Goal: Check status: Check status

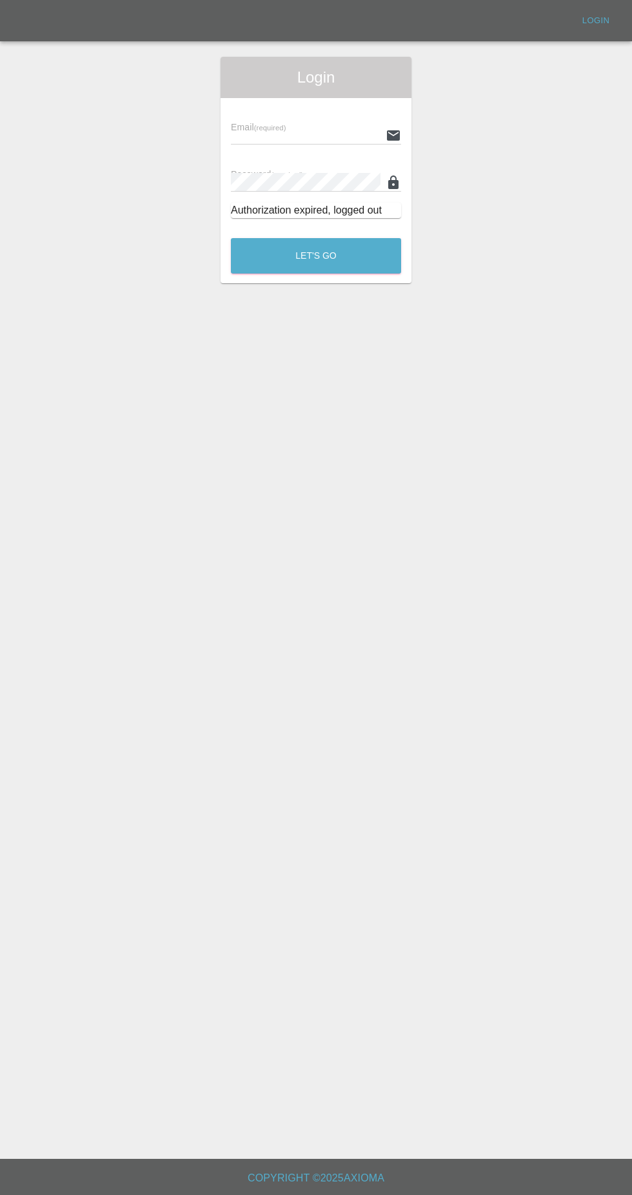
click at [281, 135] on input "text" at bounding box center [306, 135] width 150 height 19
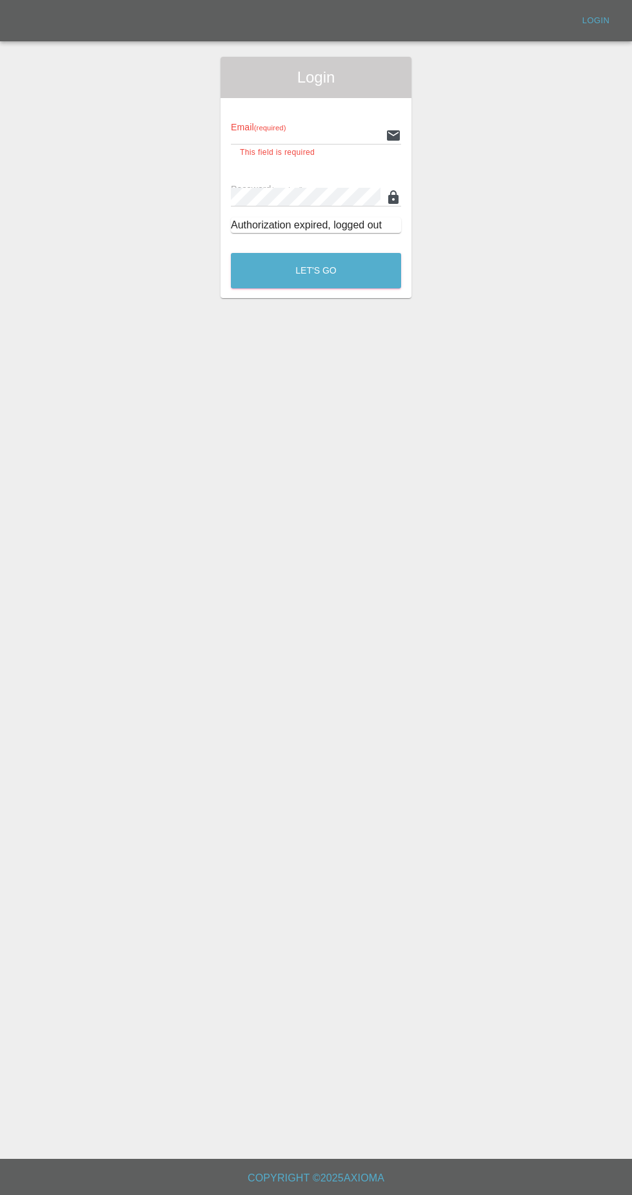
type input "[EMAIL_ADDRESS][DOMAIN_NAME]"
click at [231, 253] on button "Let's Go" at bounding box center [316, 270] width 170 height 35
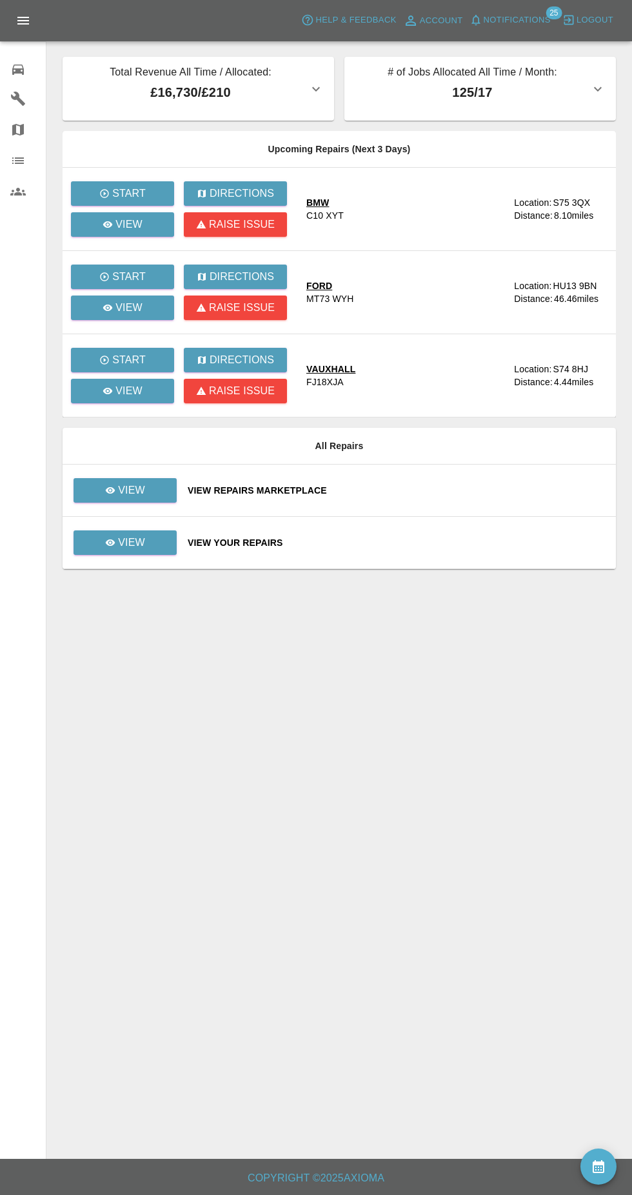
click at [498, 28] on button "Notifications" at bounding box center [510, 20] width 88 height 20
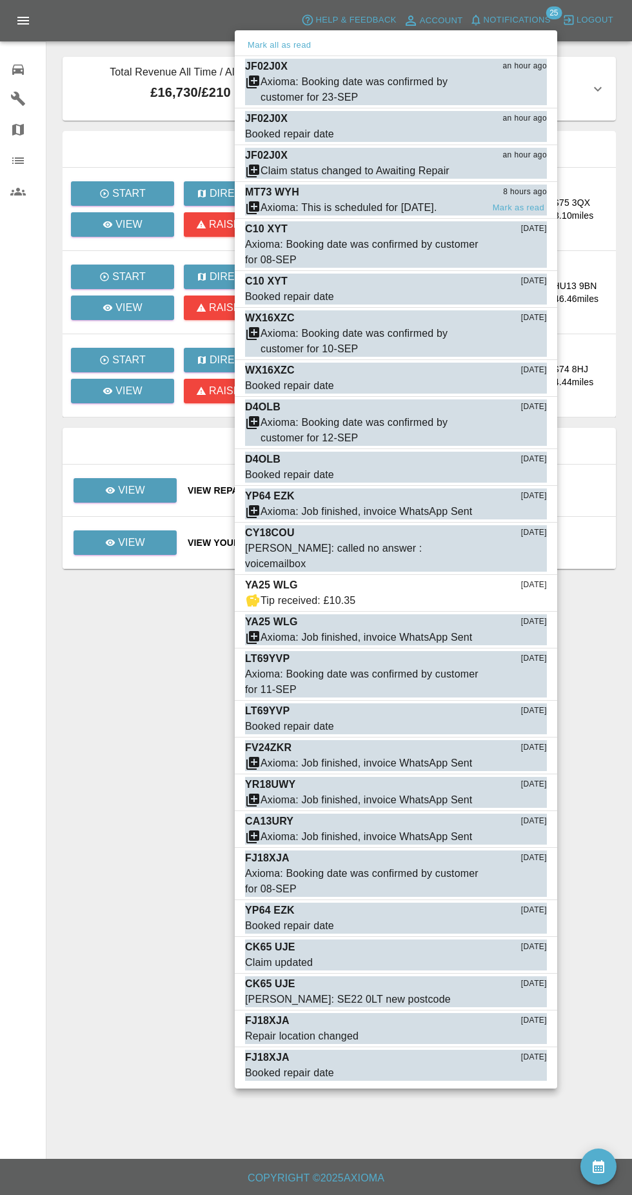
click at [444, 192] on div "MT73 WYH 8 hours ago" at bounding box center [396, 191] width 302 height 15
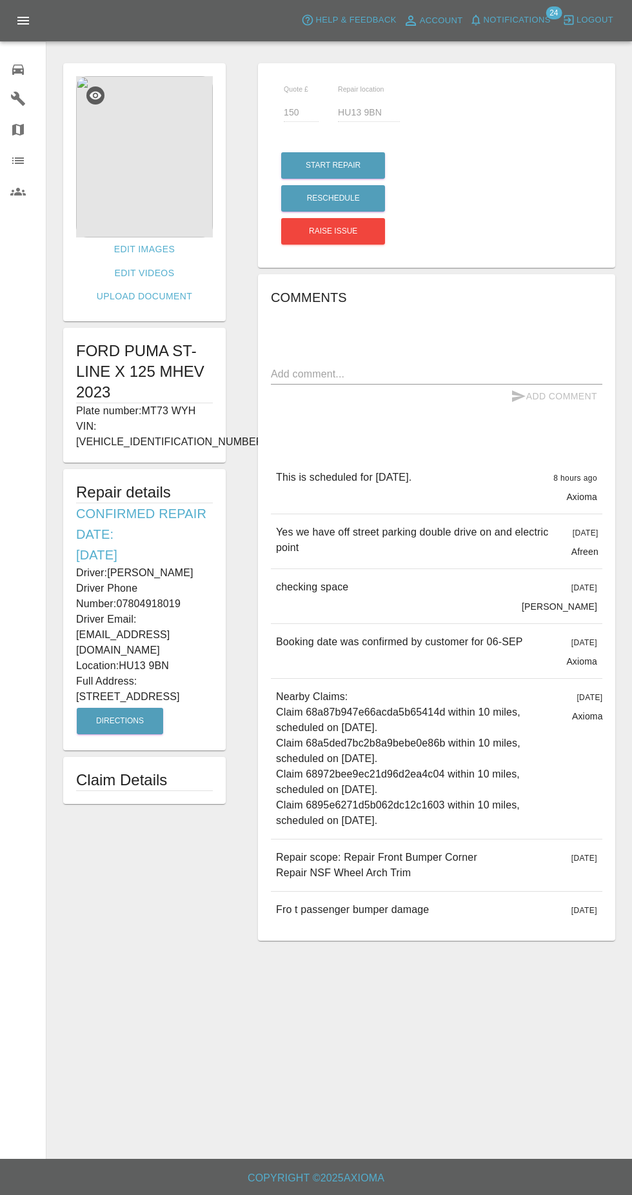
click at [508, 21] on span "Notifications" at bounding box center [517, 20] width 67 height 15
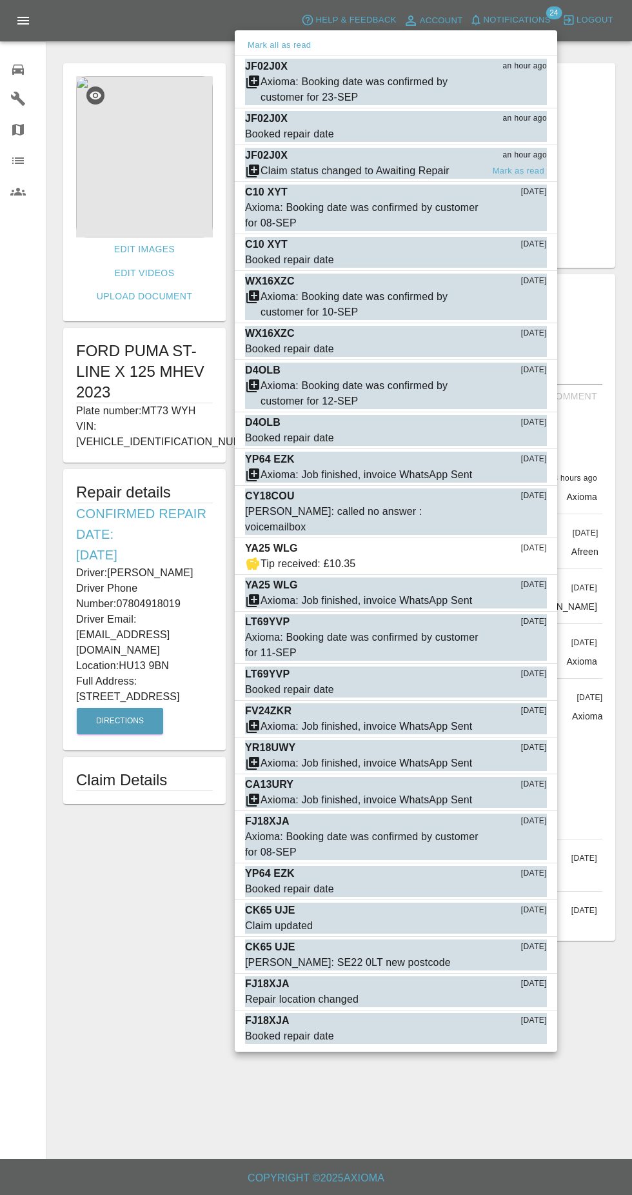
click at [368, 166] on div "Claim status changed to Awaiting Repair" at bounding box center [355, 170] width 189 height 15
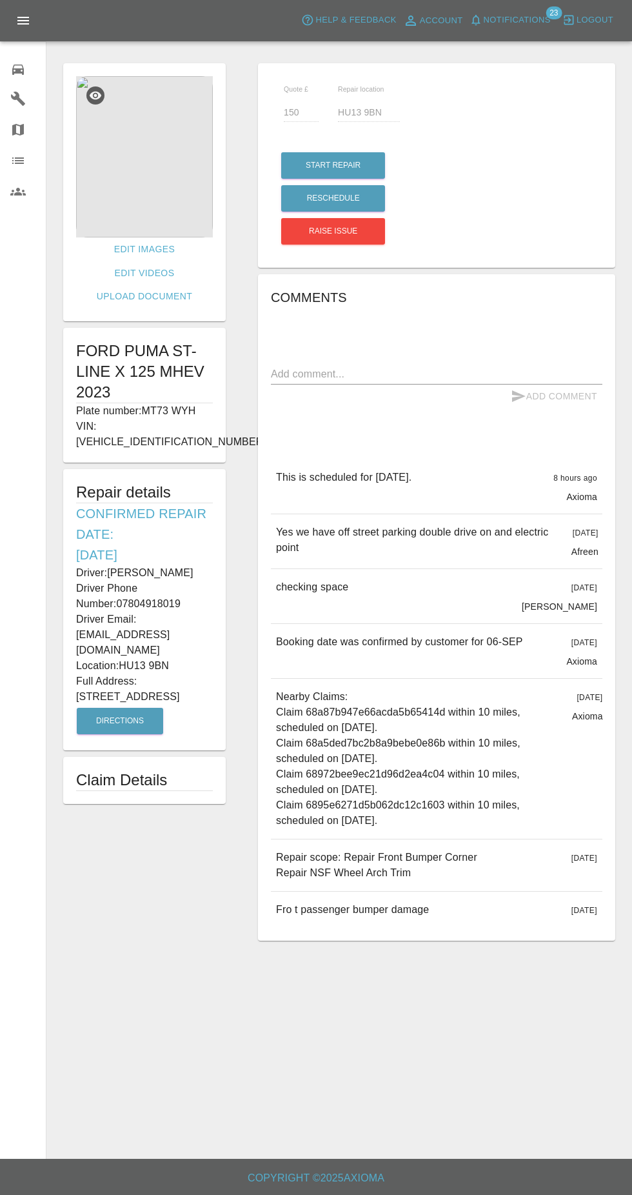
type input "S124sl"
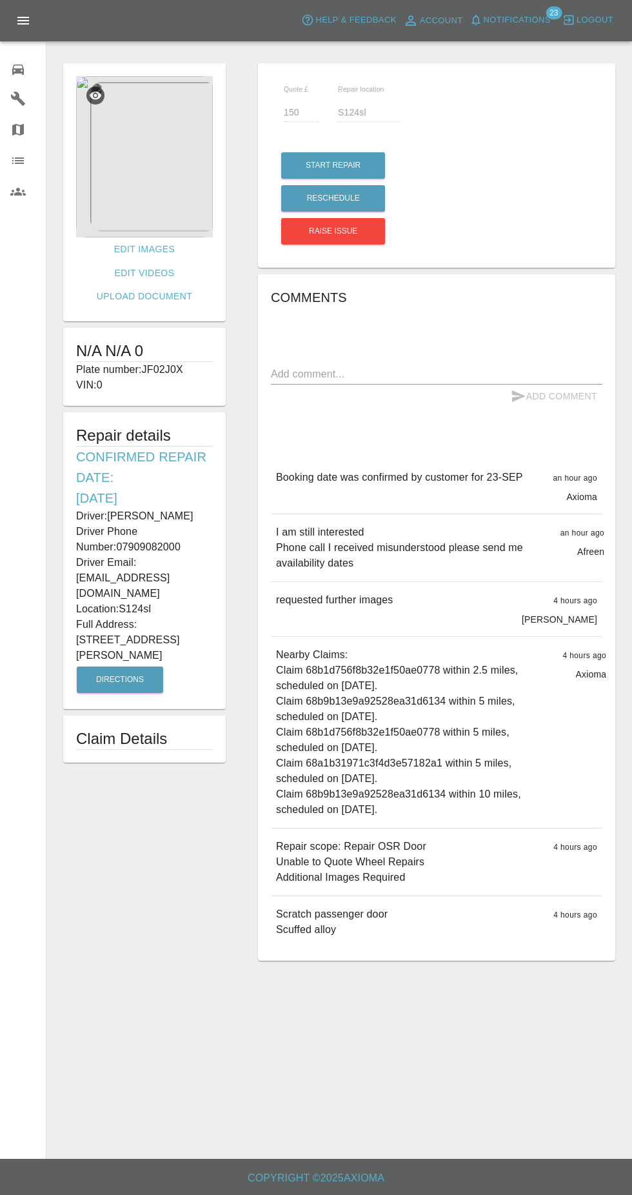
click at [507, 24] on span "Notifications" at bounding box center [517, 20] width 67 height 15
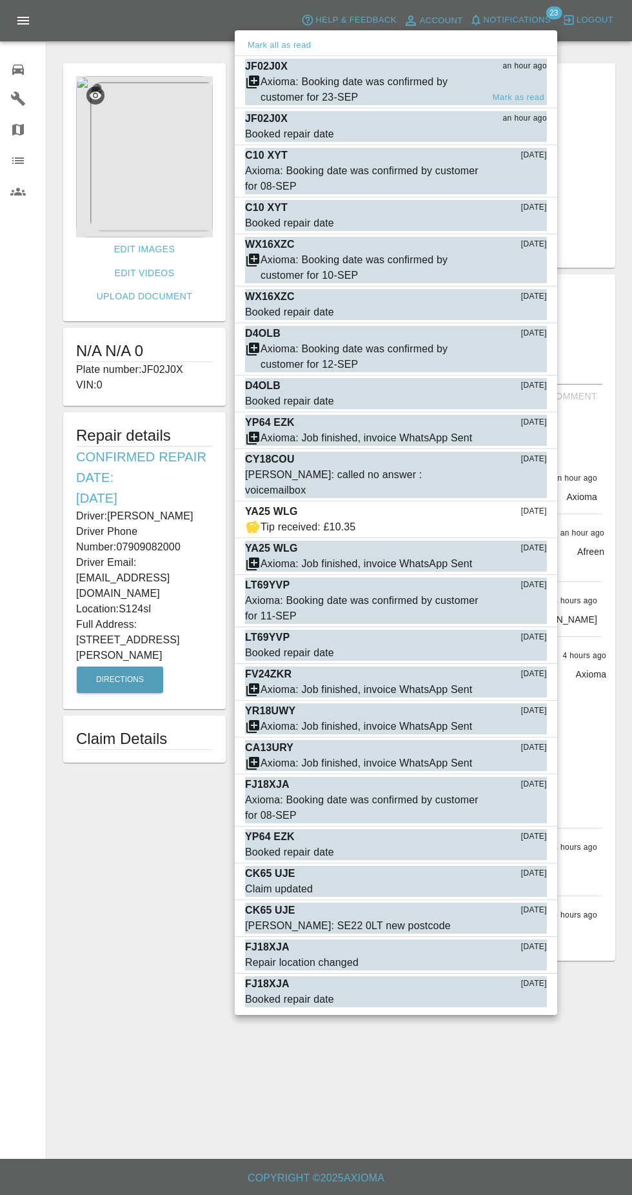
click at [454, 80] on div "Axioma: Booking date was confirmed by customer for 23-SEP" at bounding box center [372, 89] width 222 height 31
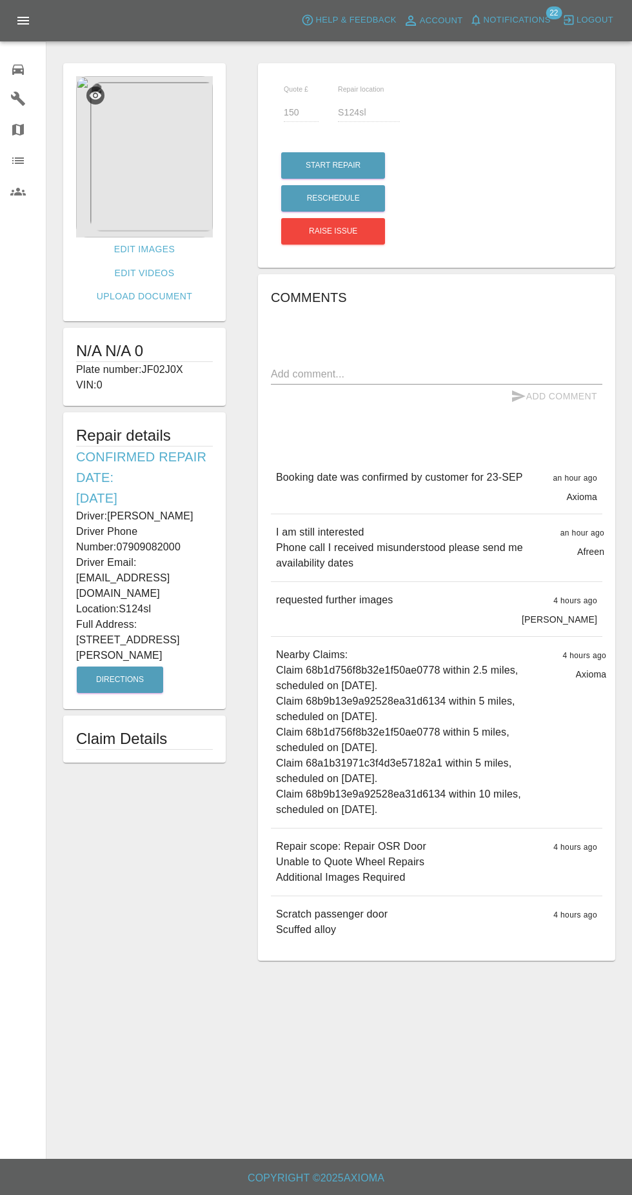
click at [111, 217] on img at bounding box center [144, 156] width 137 height 161
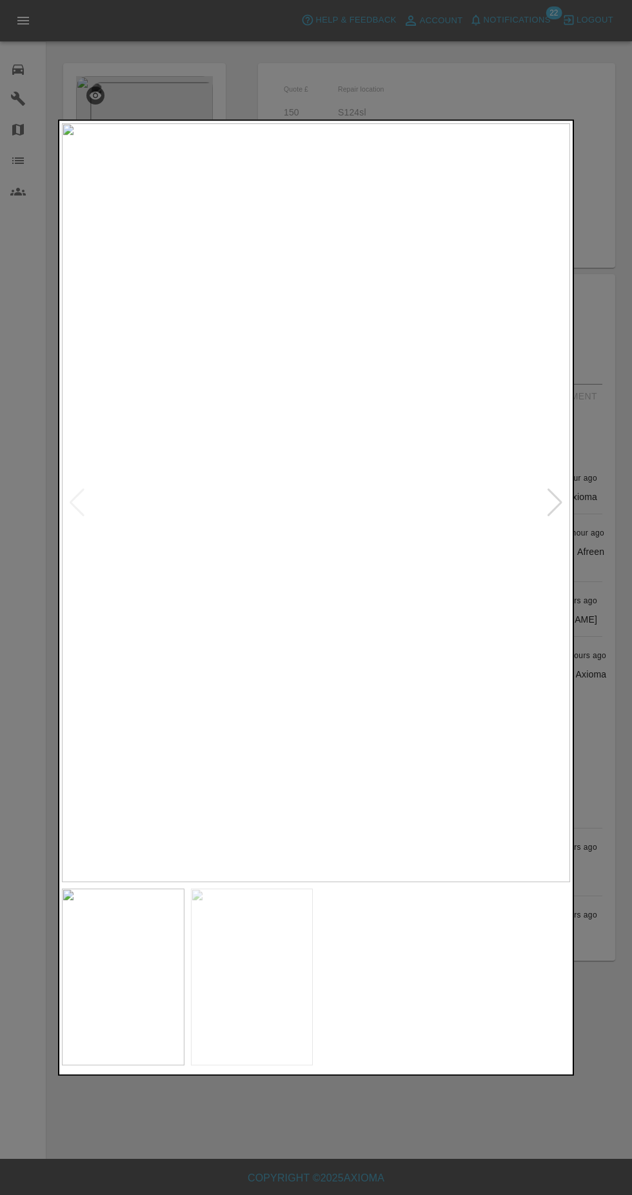
click at [261, 999] on img at bounding box center [252, 976] width 123 height 177
click at [252, 727] on img at bounding box center [316, 502] width 508 height 759
click at [246, 727] on img at bounding box center [316, 502] width 508 height 759
click at [515, 90] on div at bounding box center [316, 597] width 632 height 1195
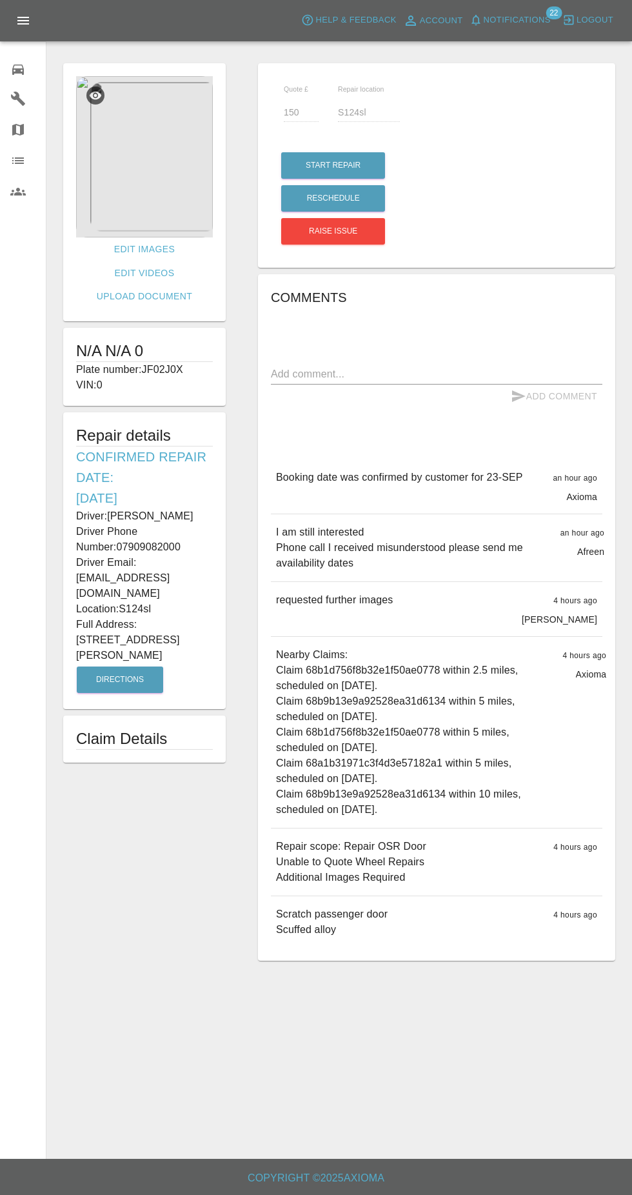
click at [532, 23] on span "Notifications" at bounding box center [517, 20] width 67 height 15
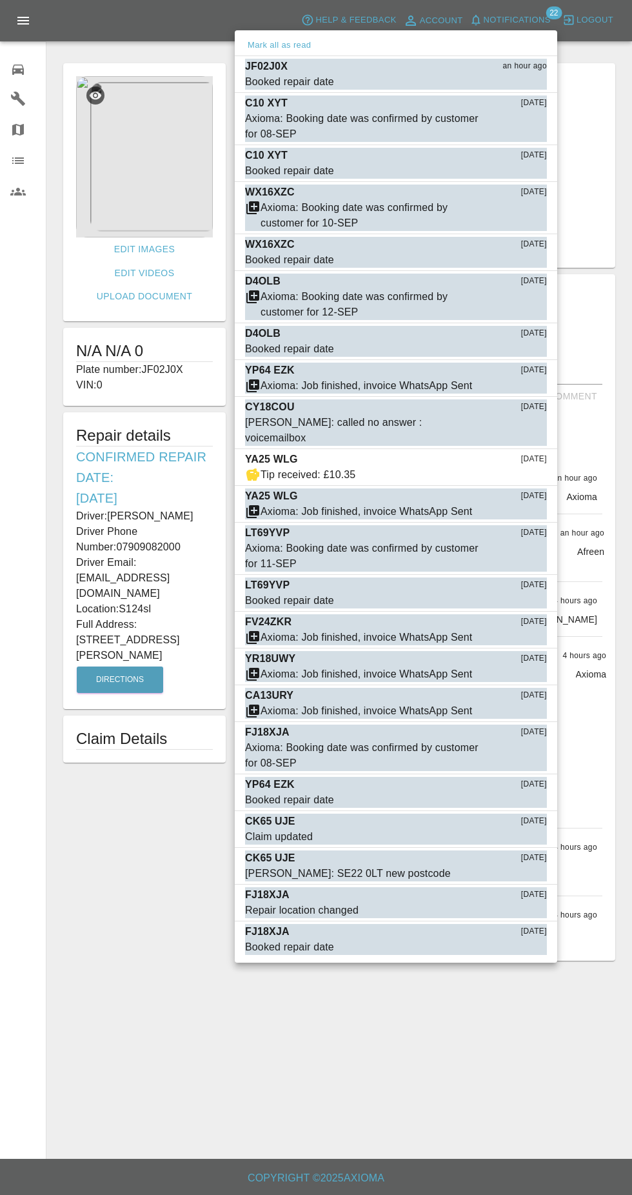
click at [148, 726] on div at bounding box center [316, 597] width 632 height 1195
